Goal: Transaction & Acquisition: Purchase product/service

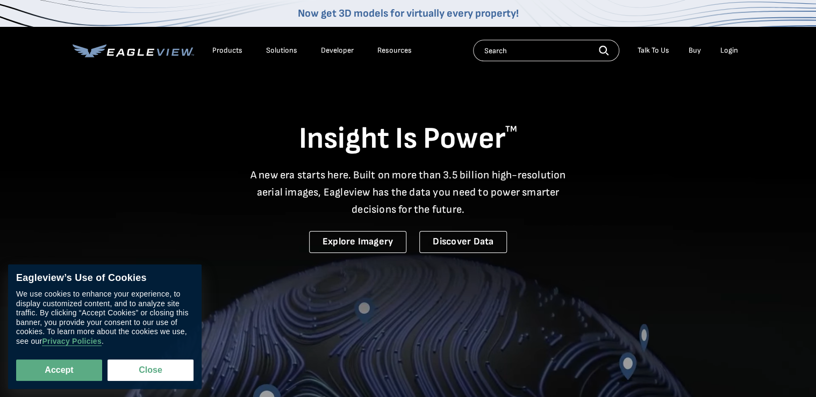
drag, startPoint x: 0, startPoint y: 0, endPoint x: 730, endPoint y: 47, distance: 731.8
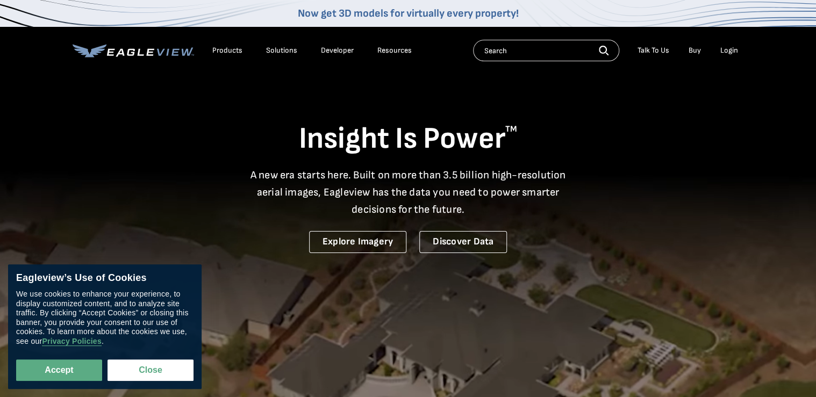
click at [730, 47] on div "Login" at bounding box center [729, 51] width 18 height 10
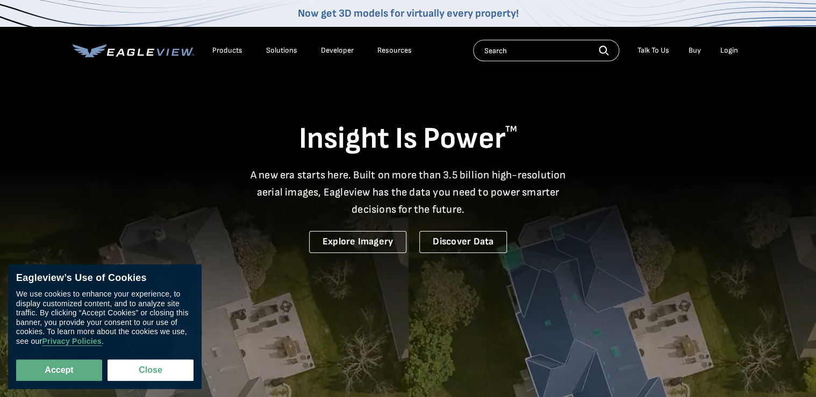
click at [728, 52] on div "Login" at bounding box center [729, 51] width 18 height 10
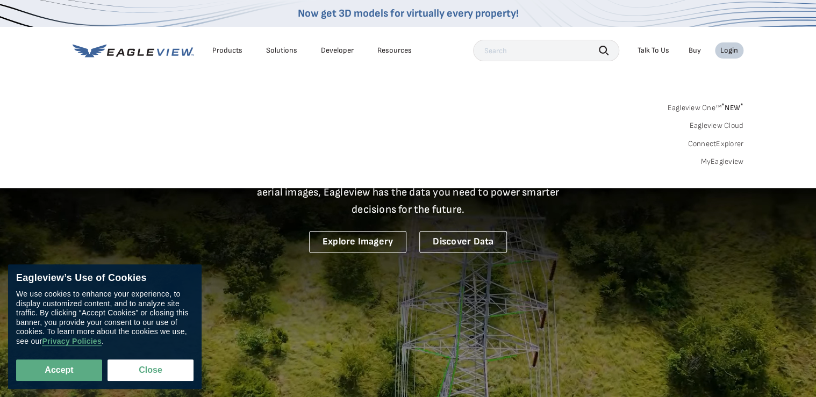
click at [714, 161] on link "MyEagleview" at bounding box center [721, 162] width 43 height 10
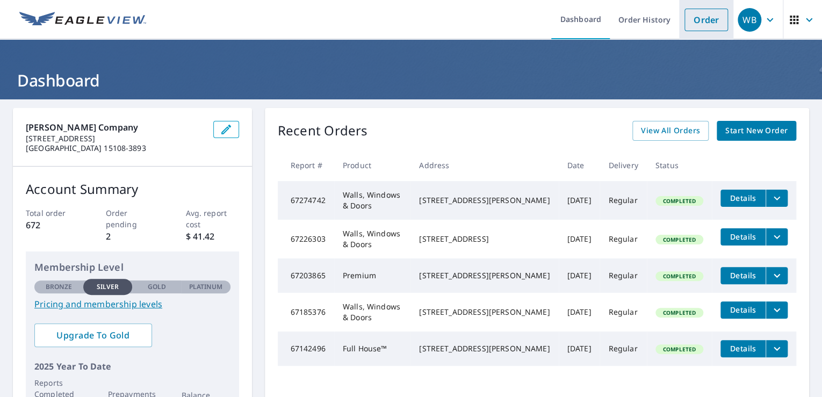
click at [695, 17] on link "Order" at bounding box center [707, 20] width 44 height 23
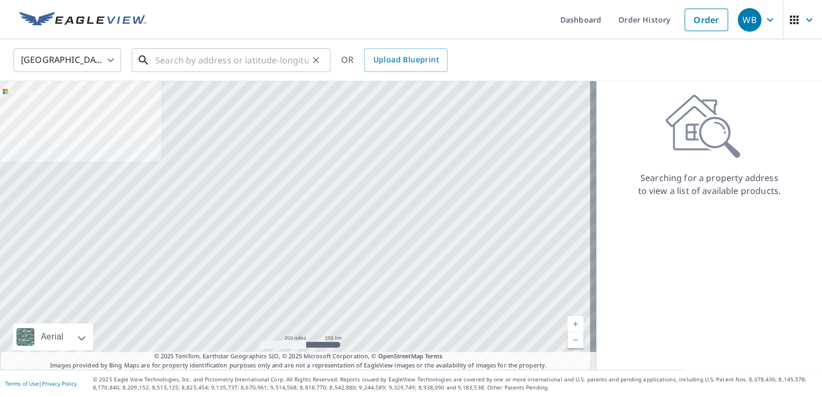
click at [232, 62] on input "text" at bounding box center [231, 60] width 153 height 30
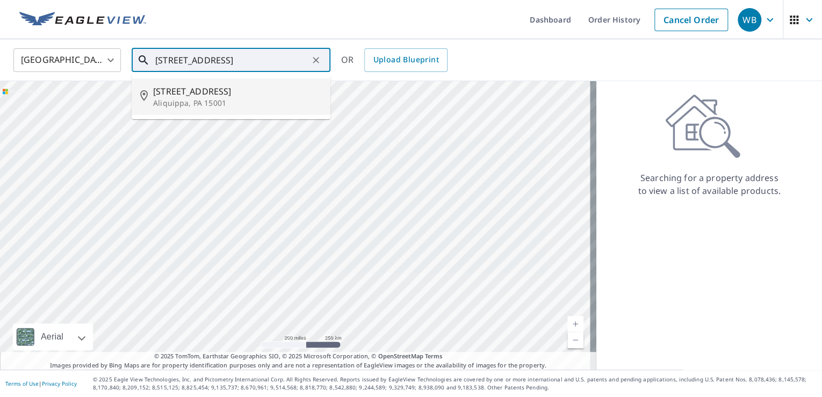
click at [209, 89] on span "1209 Pleasant St" at bounding box center [237, 91] width 169 height 13
type input "1209 Pleasant St Aliquippa, PA 15001"
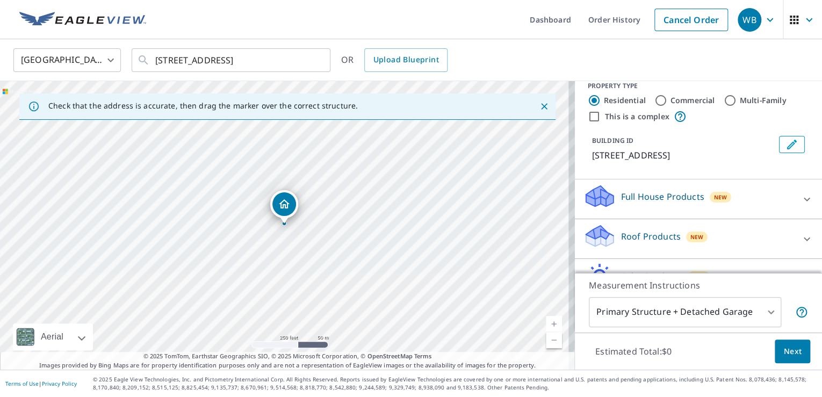
scroll to position [34, 0]
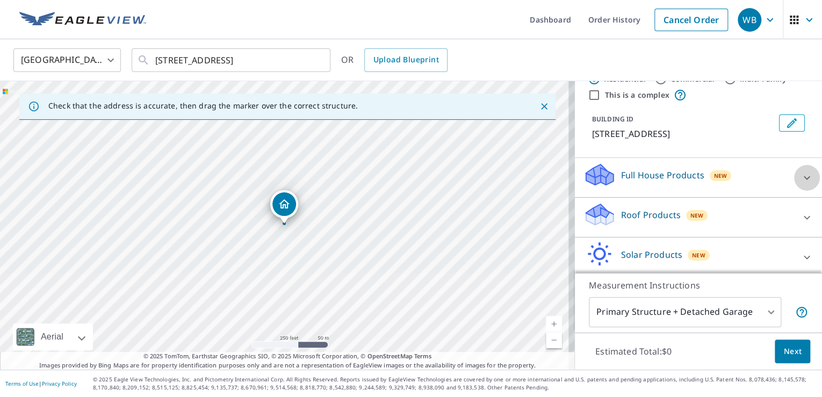
click at [801, 174] on icon at bounding box center [807, 177] width 13 height 13
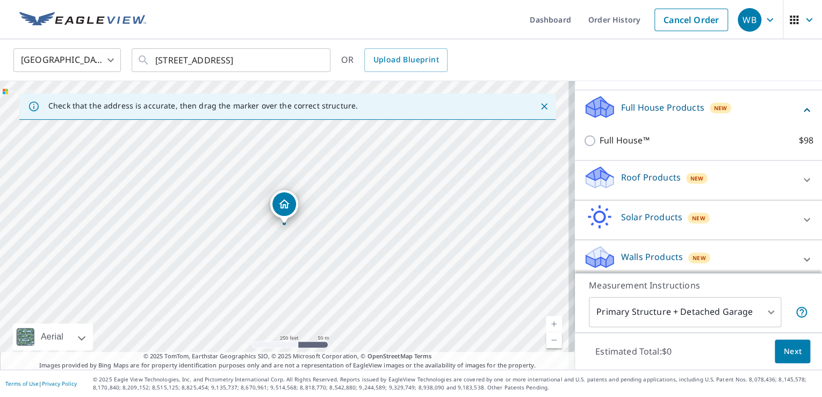
scroll to position [107, 0]
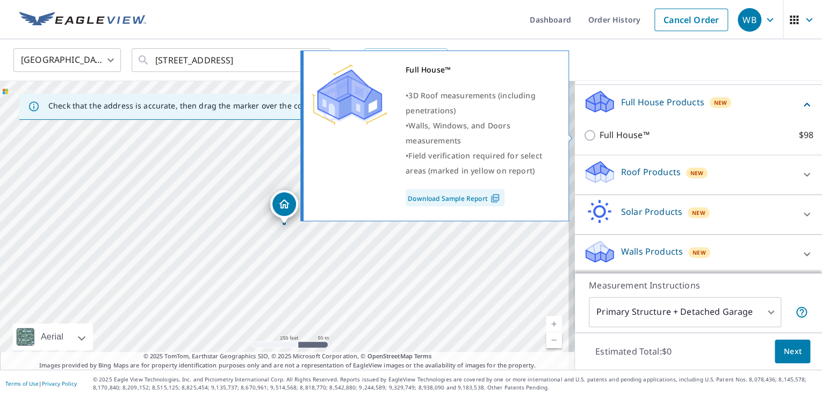
click at [584, 135] on input "Full House™ $98" at bounding box center [592, 135] width 16 height 13
checkbox input "true"
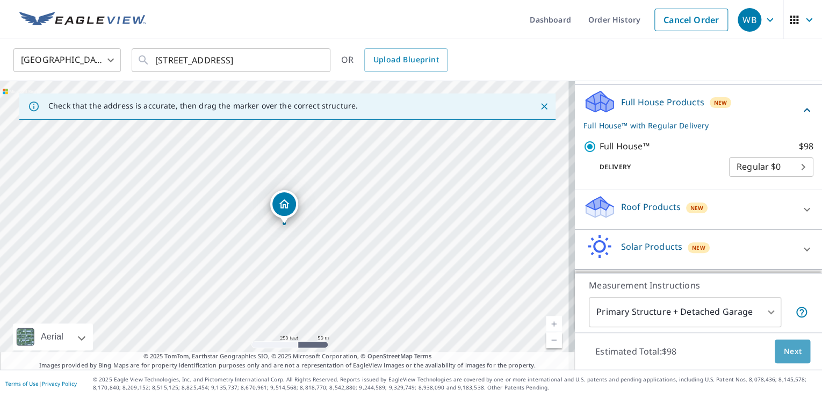
click at [784, 346] on span "Next" at bounding box center [793, 351] width 18 height 13
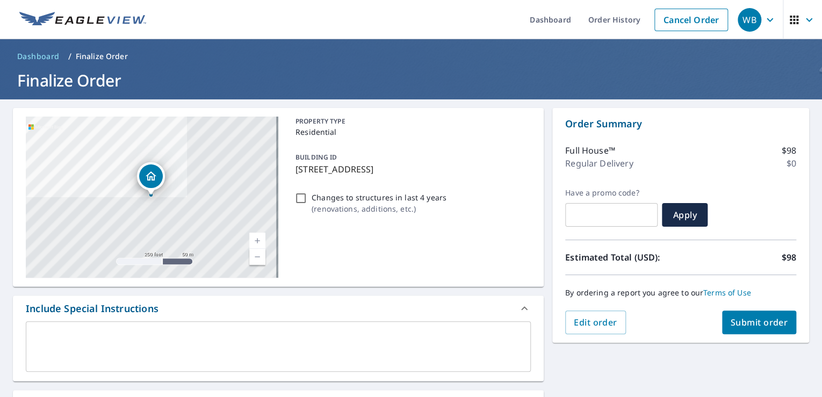
click at [739, 318] on span "Submit order" at bounding box center [760, 323] width 58 height 12
